Goal: Task Accomplishment & Management: Use online tool/utility

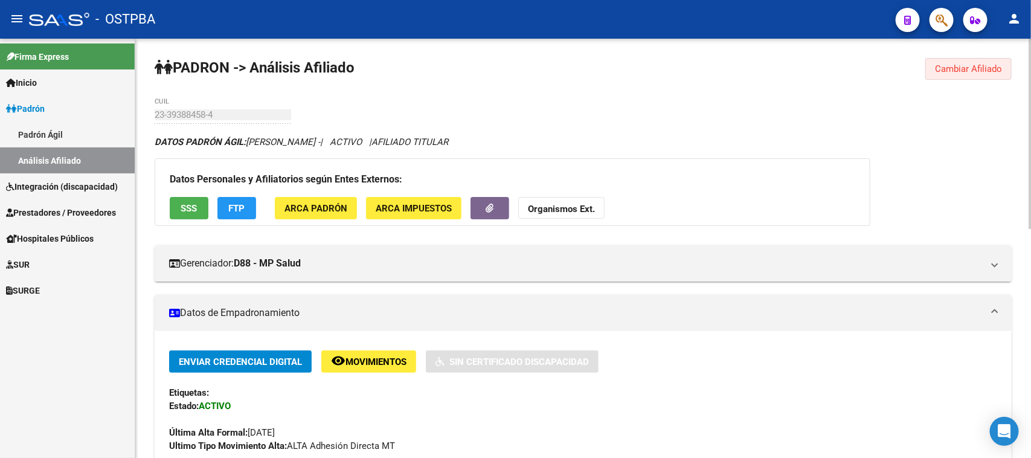
click at [995, 65] on span "Cambiar Afiliado" at bounding box center [968, 68] width 67 height 11
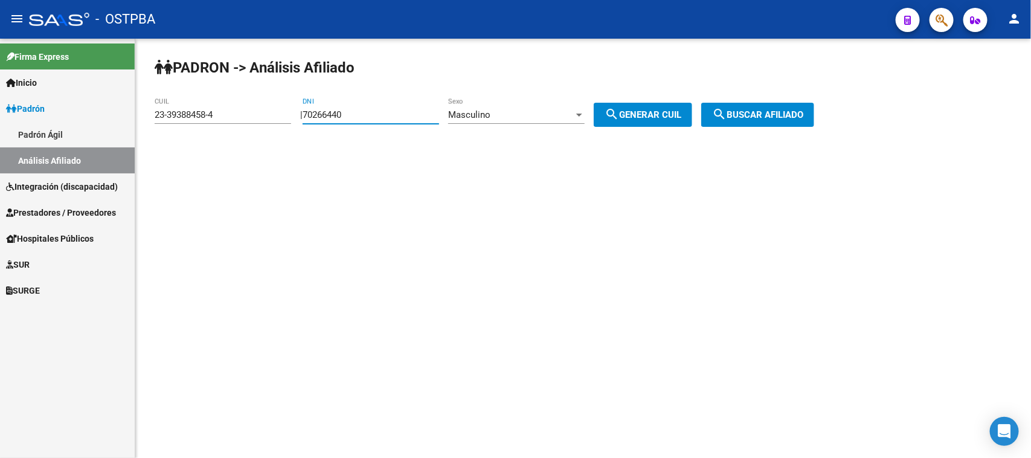
drag, startPoint x: 387, startPoint y: 116, endPoint x: 266, endPoint y: 121, distance: 120.9
click at [266, 120] on app-analisis-afiliado "PADRON -> Análisis Afiliado 23-39388458-4 CUIL | 70266440 DNI Masculino Sexo se…" at bounding box center [489, 114] width 669 height 11
paste input "49.673834"
click at [328, 112] on input "49.673834" at bounding box center [371, 114] width 137 height 11
type input "49673834"
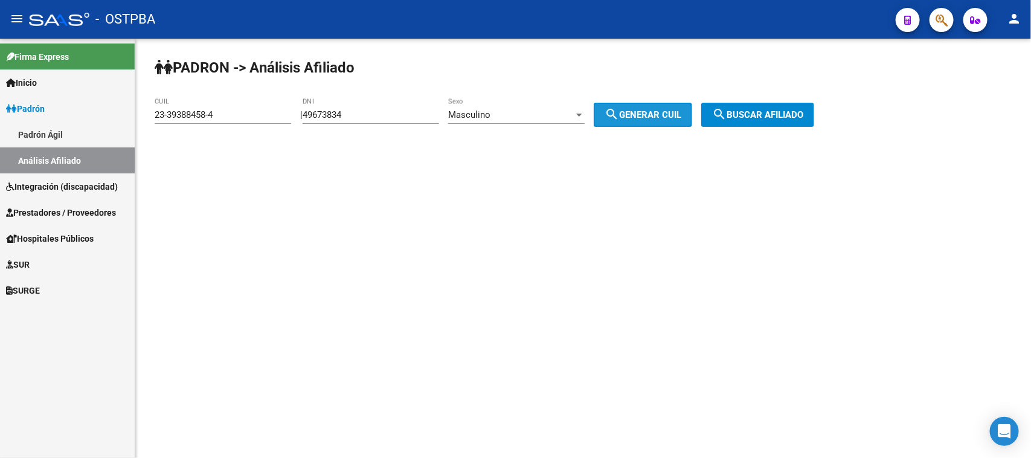
click at [645, 109] on span "search Generar CUIL" at bounding box center [643, 114] width 77 height 11
type input "23-49673834-9"
click at [784, 109] on span "search Buscar afiliado" at bounding box center [757, 114] width 91 height 11
